Goal: Task Accomplishment & Management: Manage account settings

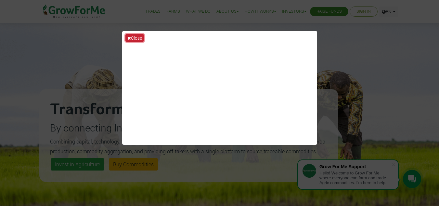
click at [139, 39] on button "Close" at bounding box center [134, 37] width 19 height 7
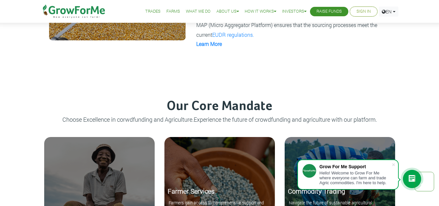
scroll to position [718, 0]
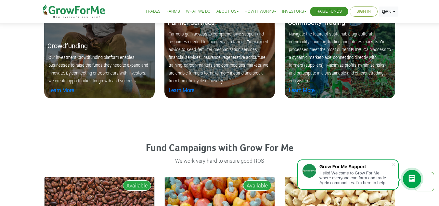
click at [359, 12] on link "Sign In" at bounding box center [363, 11] width 14 height 7
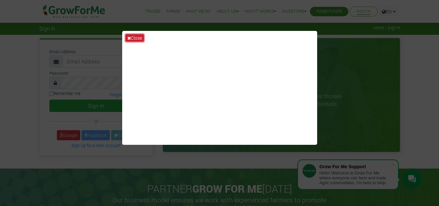
click at [132, 36] on button "Close" at bounding box center [134, 37] width 19 height 7
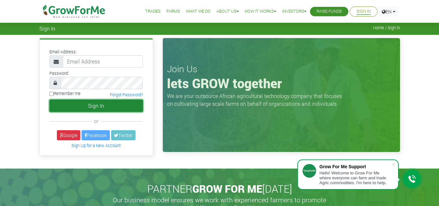
click at [99, 106] on button "Sign In" at bounding box center [96, 105] width 94 height 12
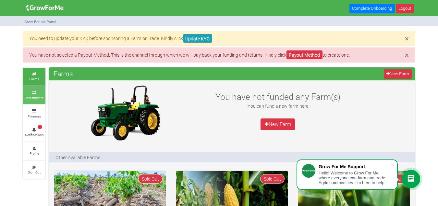
click at [39, 94] on link "Investments" at bounding box center [34, 95] width 23 height 18
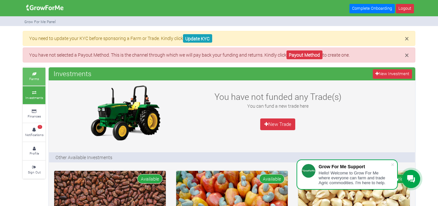
click at [32, 73] on icon at bounding box center [33, 73] width 19 height 3
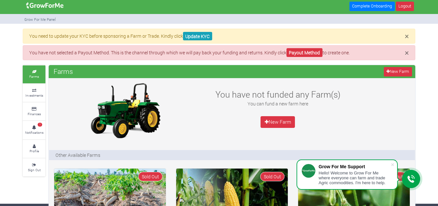
scroll to position [1, 0]
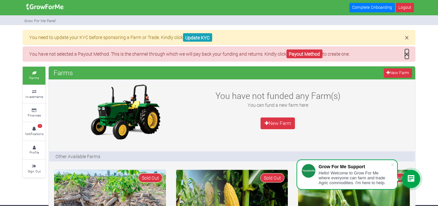
click at [407, 55] on span "×" at bounding box center [407, 54] width 4 height 10
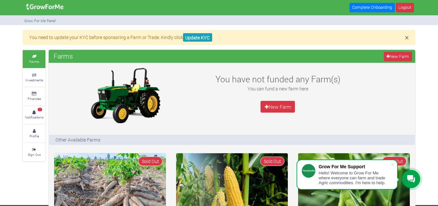
click at [44, 57] on link "Farms" at bounding box center [34, 59] width 23 height 18
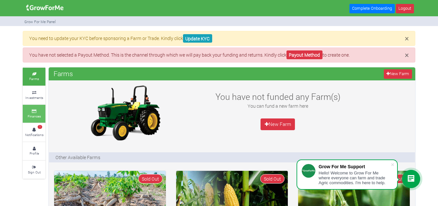
click at [37, 117] on small "Finances" at bounding box center [34, 116] width 13 height 5
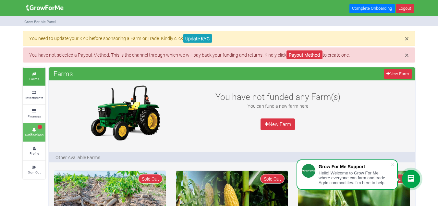
click at [38, 128] on icon at bounding box center [33, 129] width 19 height 3
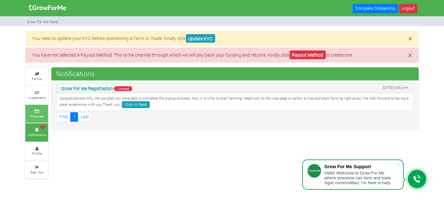
click at [35, 113] on link "Finances" at bounding box center [36, 114] width 23 height 18
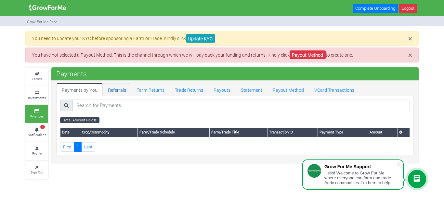
click at [118, 90] on link "Referrals" at bounding box center [117, 89] width 29 height 13
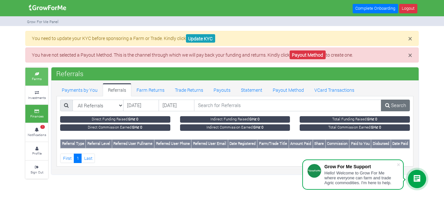
click at [41, 78] on small "Farms" at bounding box center [37, 78] width 10 height 5
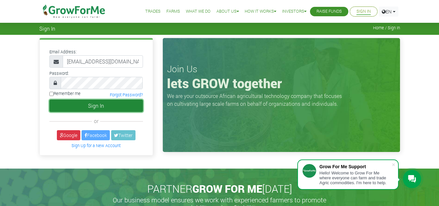
click at [119, 107] on button "Sign In" at bounding box center [96, 105] width 94 height 12
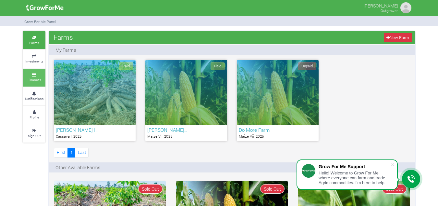
click at [40, 76] on icon at bounding box center [33, 74] width 19 height 3
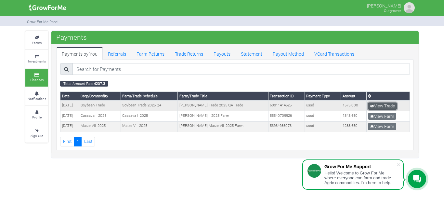
click at [378, 108] on link "View Trade" at bounding box center [382, 105] width 29 height 7
click at [379, 107] on link "View Trade" at bounding box center [382, 105] width 29 height 7
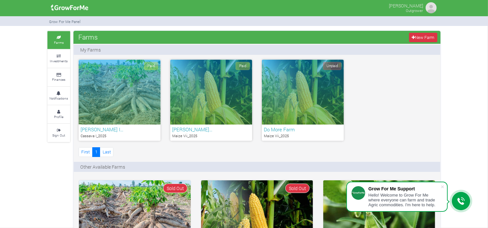
click at [117, 111] on div "Paid" at bounding box center [120, 92] width 82 height 65
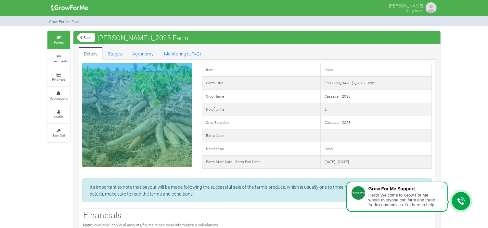
click at [87, 37] on link "Back" at bounding box center [86, 37] width 18 height 11
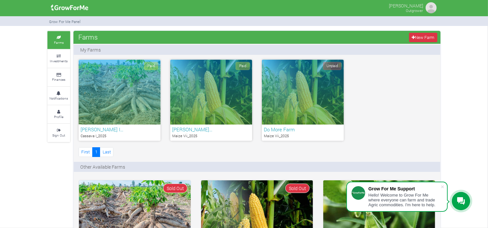
click at [285, 129] on h6 "Do More Farm" at bounding box center [303, 130] width 78 height 6
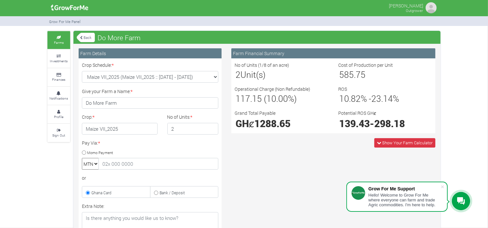
click at [87, 37] on link "Back" at bounding box center [86, 37] width 18 height 11
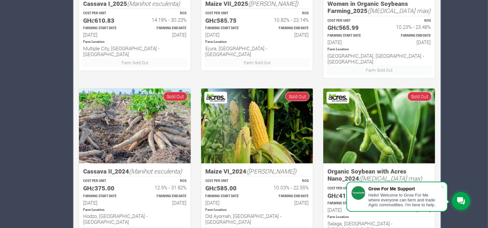
scroll to position [60, 0]
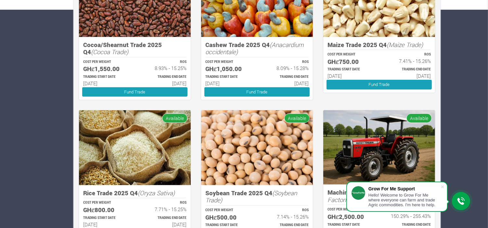
scroll to position [19, 0]
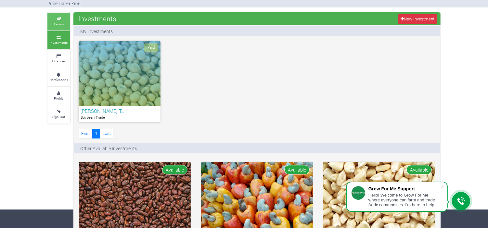
click at [57, 28] on link "Farms" at bounding box center [58, 22] width 23 height 18
